Goal: Navigation & Orientation: Find specific page/section

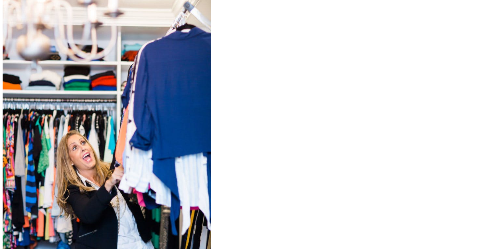
scroll to position [1666, 0]
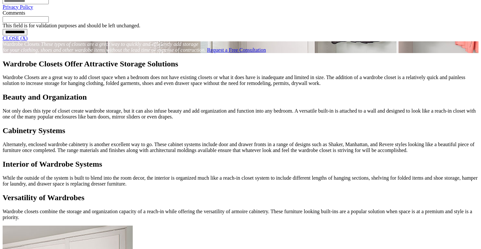
scroll to position [566, 0]
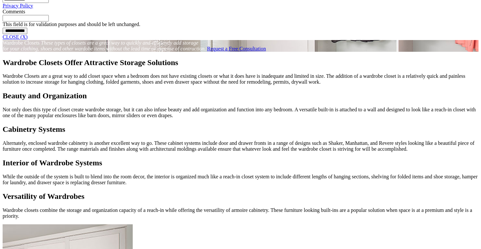
click at [28, 40] on link "CLOSE (X)" at bounding box center [15, 37] width 25 height 6
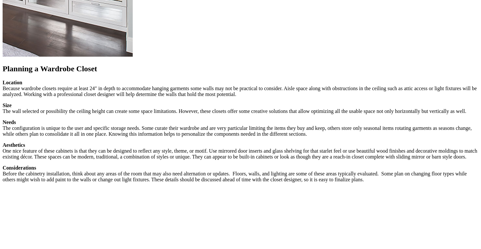
scroll to position [766, 0]
